Goal: Navigation & Orientation: Find specific page/section

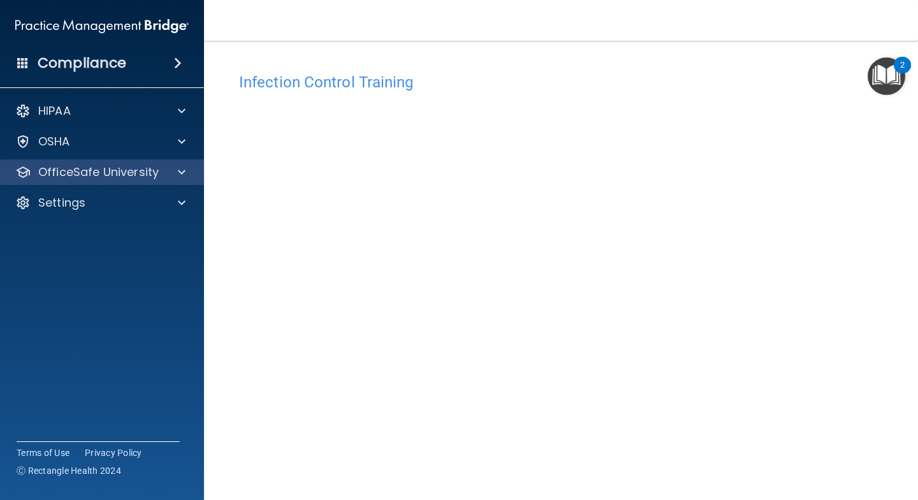
click at [178, 176] on span at bounding box center [182, 172] width 8 height 15
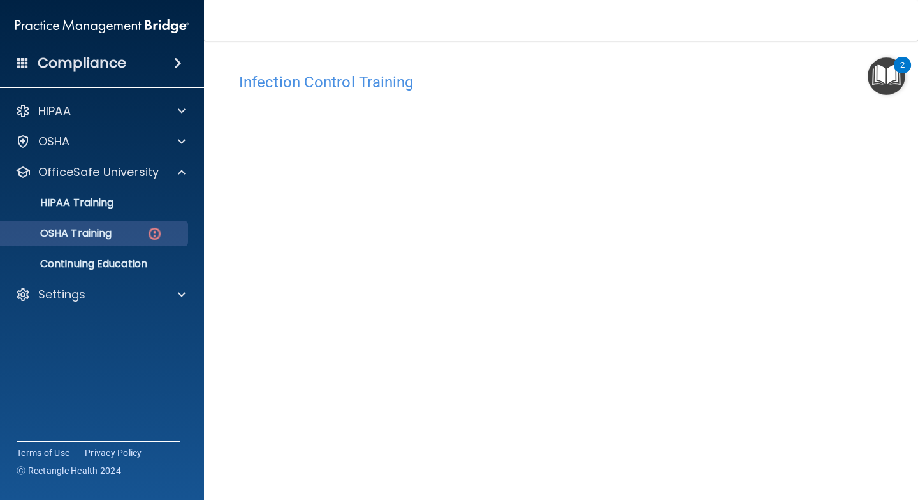
click at [156, 237] on img at bounding box center [155, 234] width 16 height 16
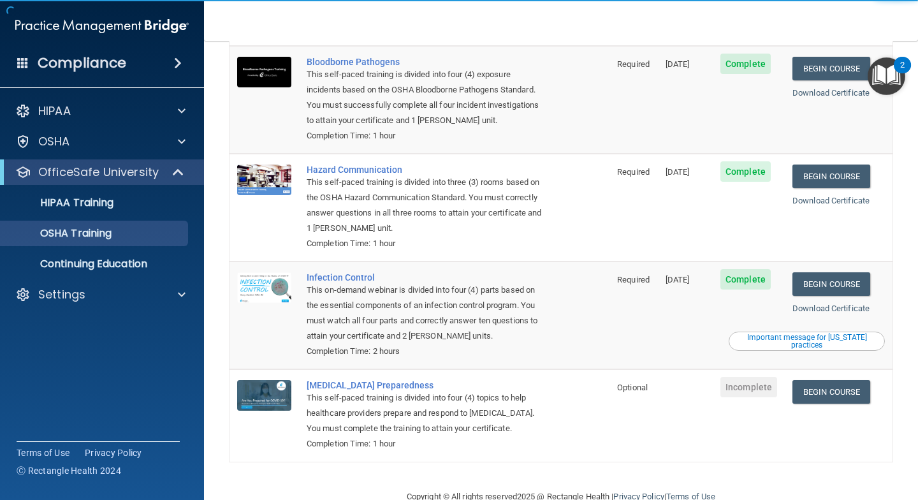
scroll to position [112, 0]
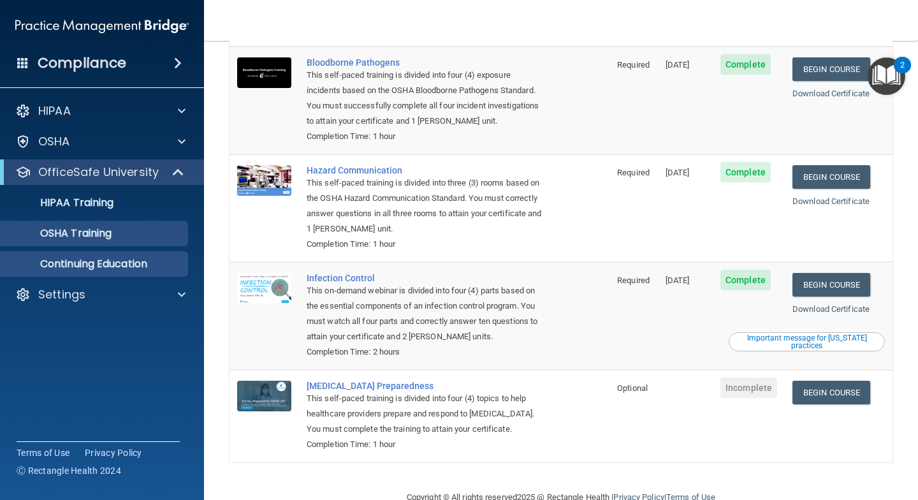
click at [151, 265] on p "Continuing Education" at bounding box center [95, 264] width 174 height 13
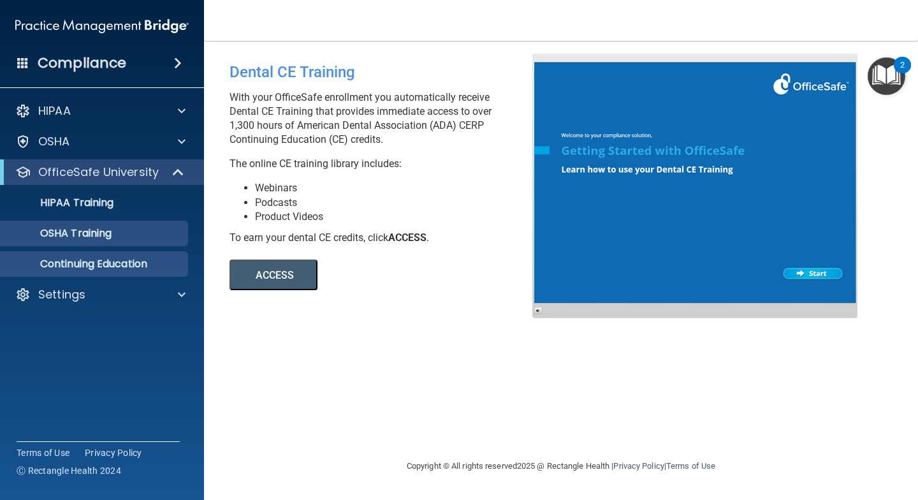
click at [145, 233] on div "OSHA Training" at bounding box center [95, 233] width 174 height 13
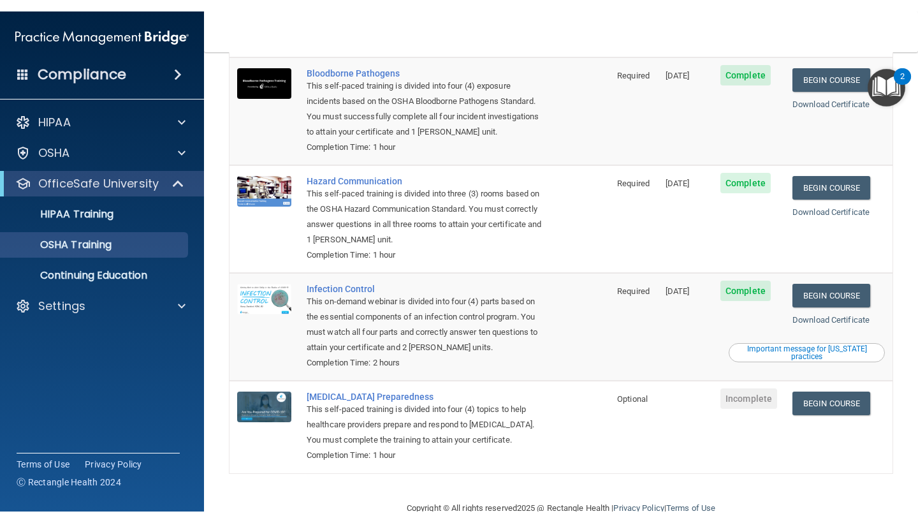
scroll to position [112, 0]
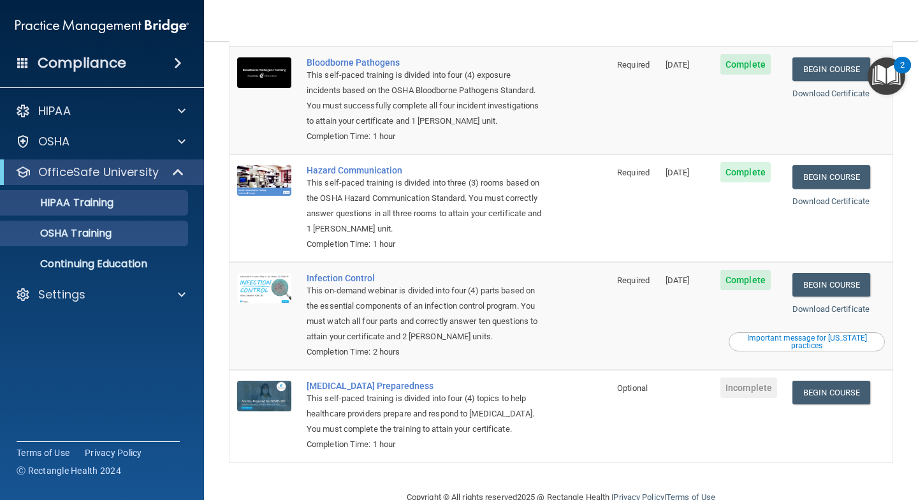
click at [106, 207] on p "HIPAA Training" at bounding box center [60, 202] width 105 height 13
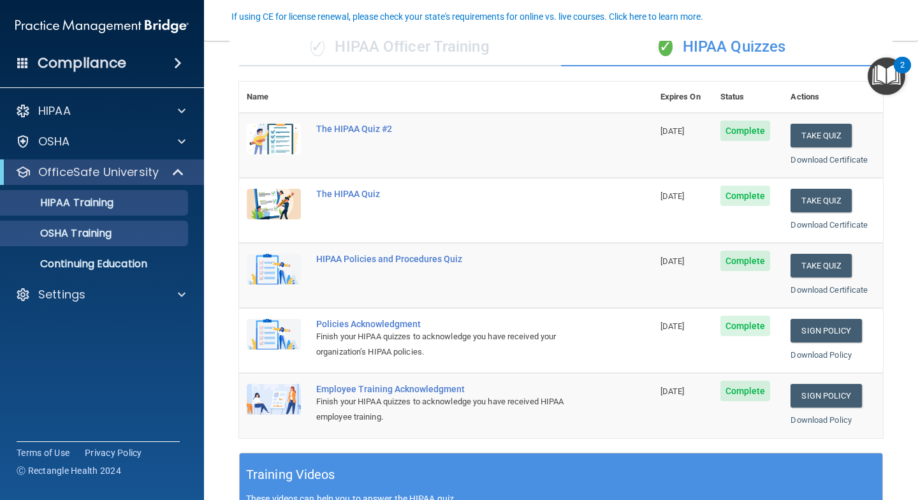
click at [91, 235] on p "OSHA Training" at bounding box center [59, 233] width 103 height 13
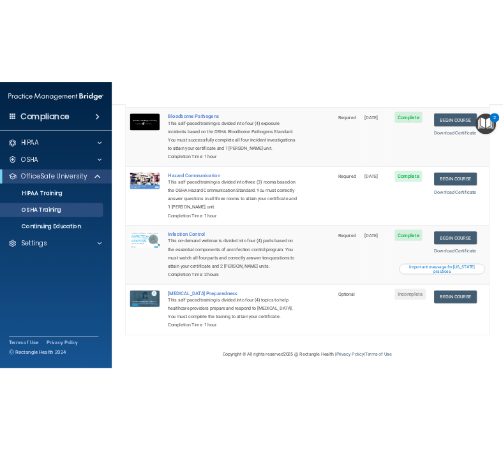
scroll to position [89, 0]
